Goal: Task Accomplishment & Management: Manage account settings

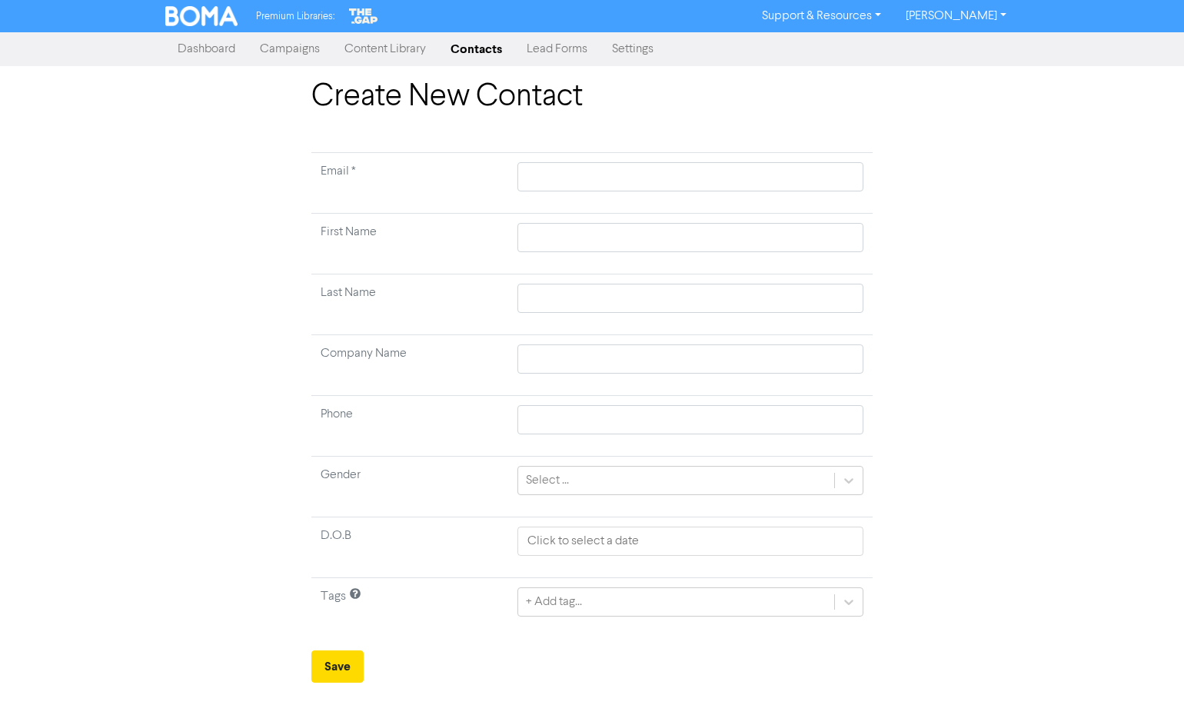
click at [494, 53] on link "Contacts" at bounding box center [476, 49] width 76 height 31
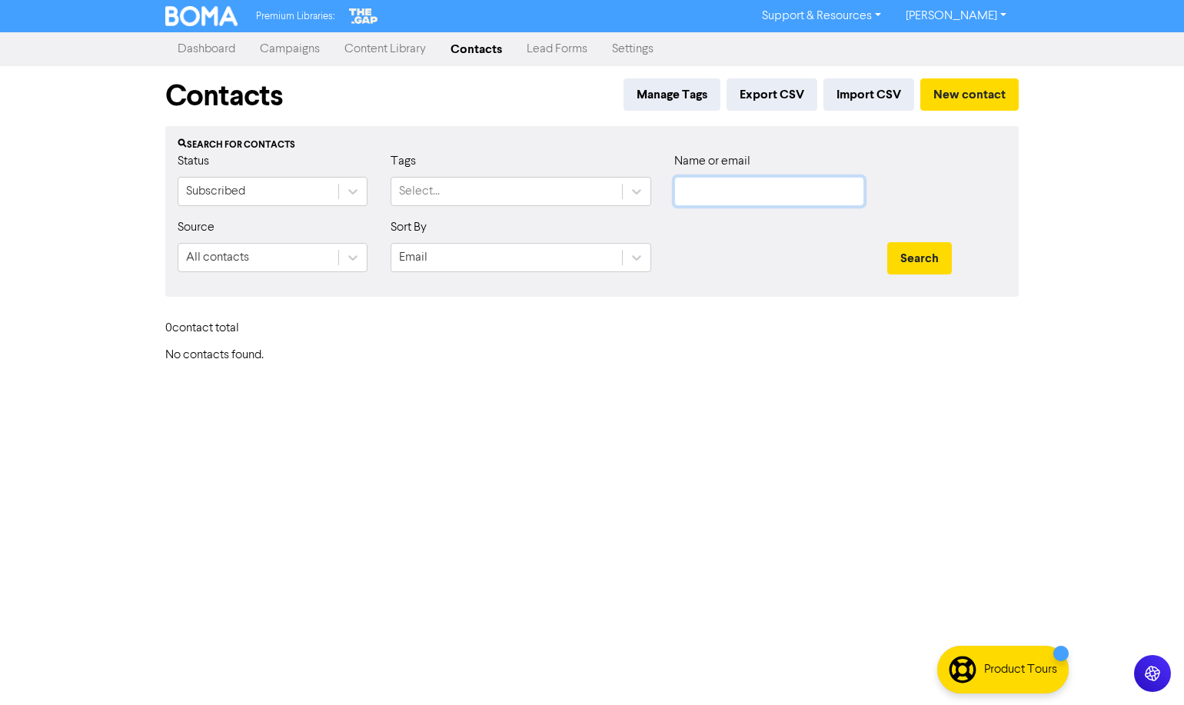
click at [752, 178] on input "text" at bounding box center [769, 191] width 190 height 29
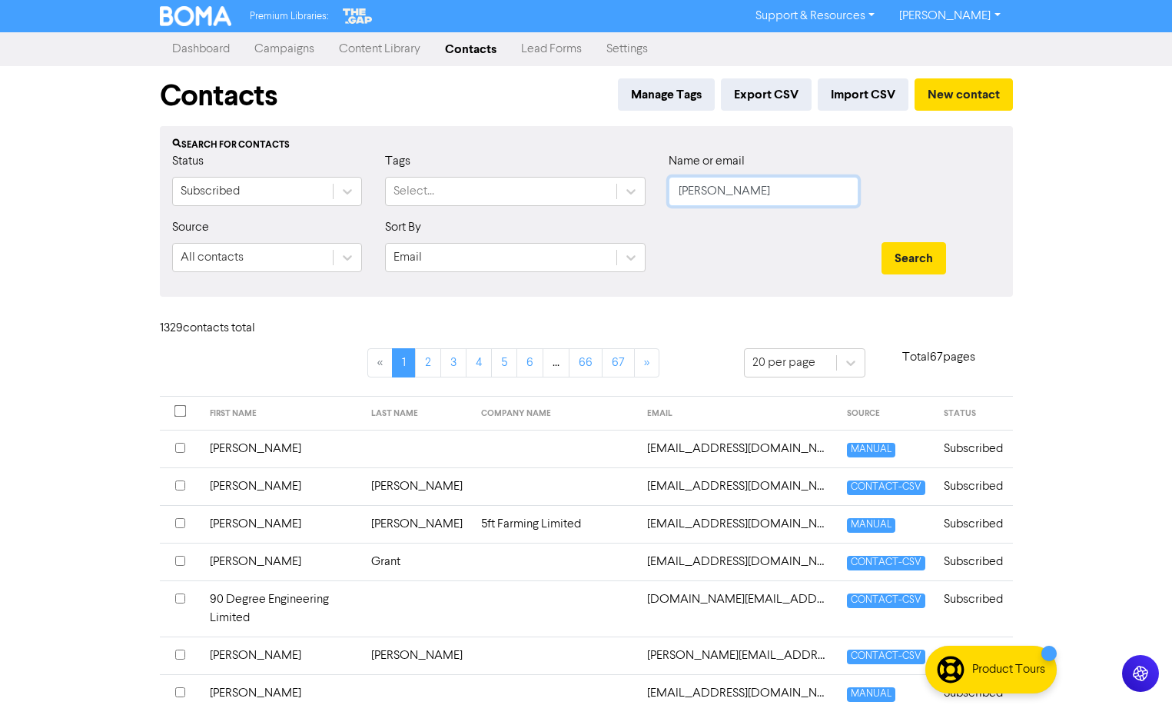
click at [882, 242] on button "Search" at bounding box center [914, 258] width 65 height 32
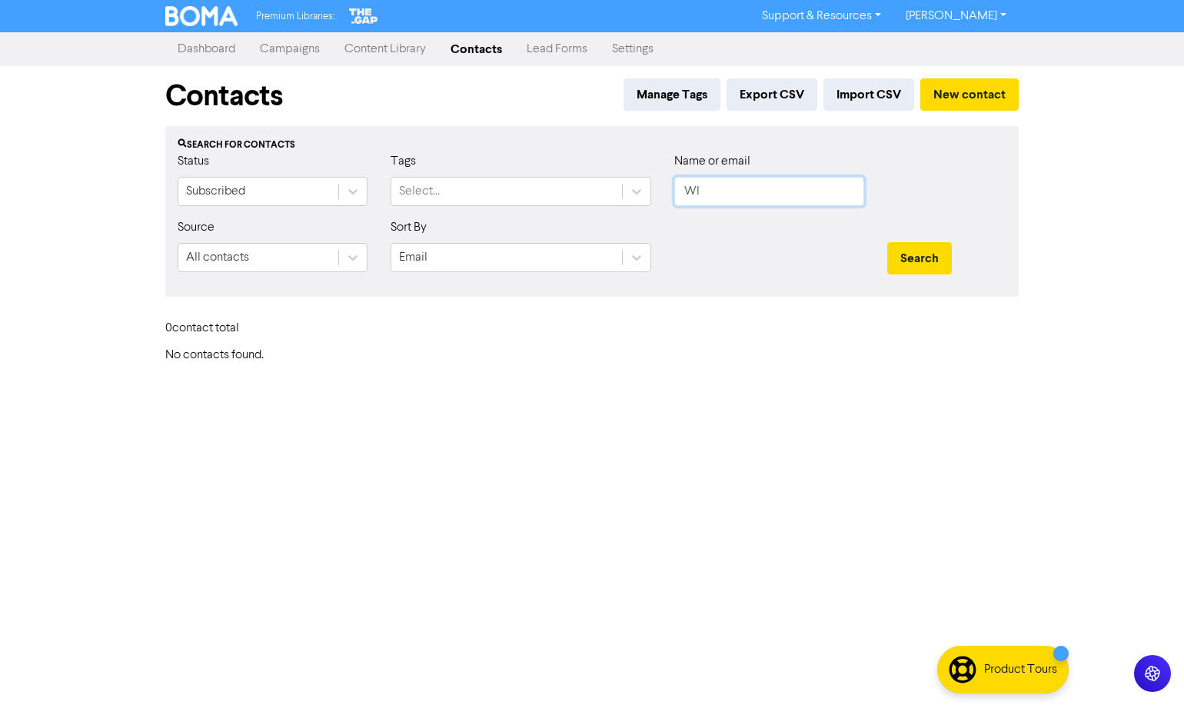
type input "W"
type input "[PERSON_NAME]"
click at [887, 242] on button "Search" at bounding box center [919, 258] width 65 height 32
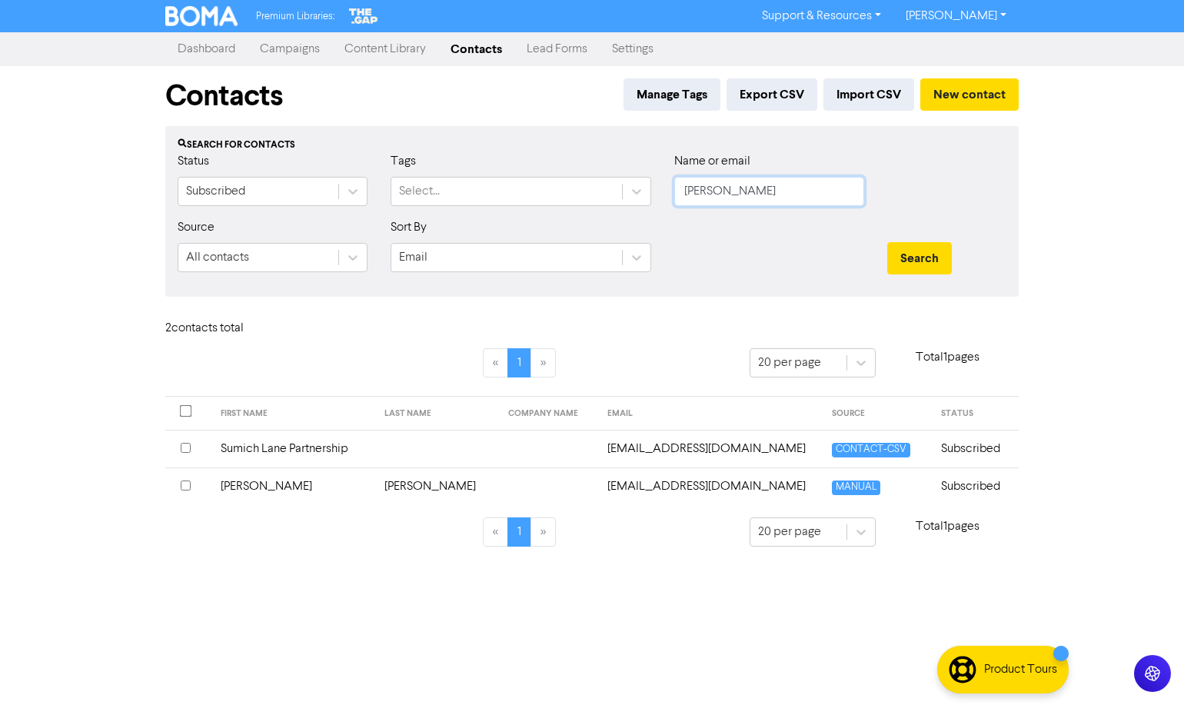
click at [711, 187] on input "[PERSON_NAME]" at bounding box center [769, 191] width 190 height 29
drag, startPoint x: 711, startPoint y: 187, endPoint x: 677, endPoint y: 51, distance: 140.4
click at [711, 188] on input "[PERSON_NAME]" at bounding box center [769, 191] width 190 height 29
